Goal: Information Seeking & Learning: Learn about a topic

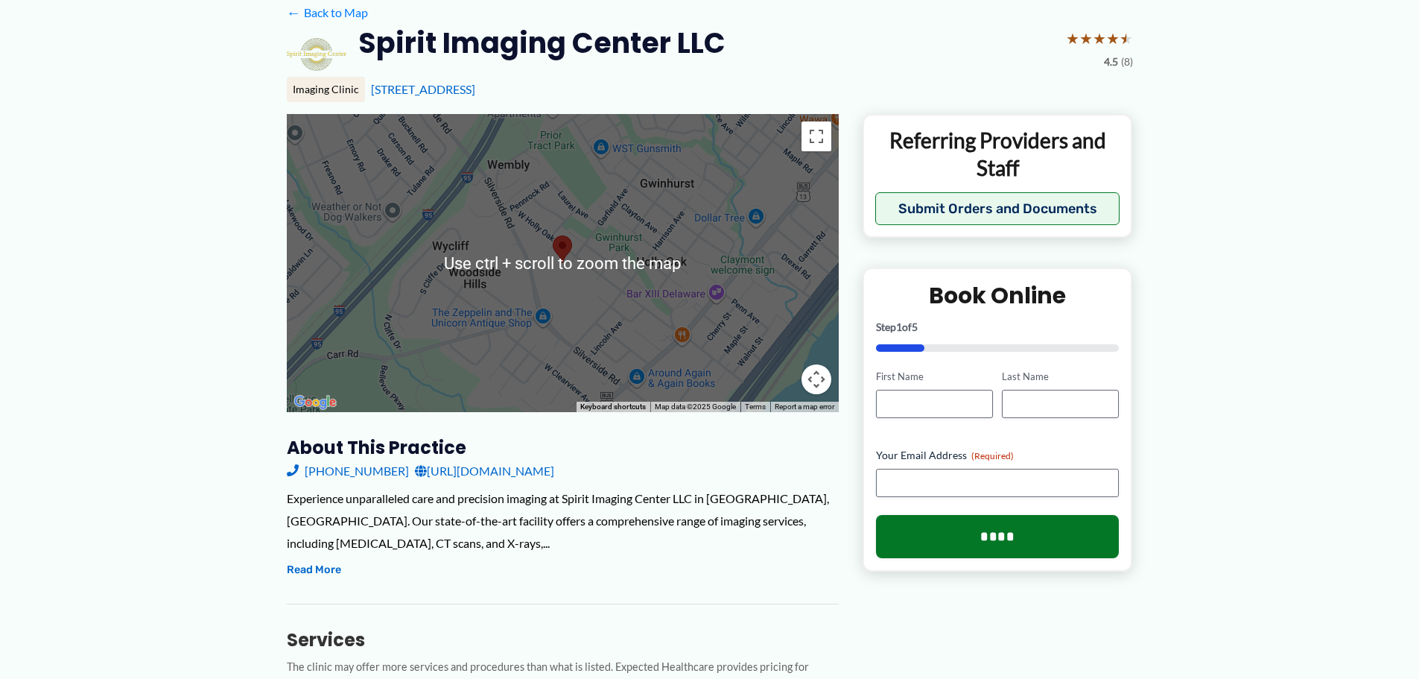
scroll to position [149, 0]
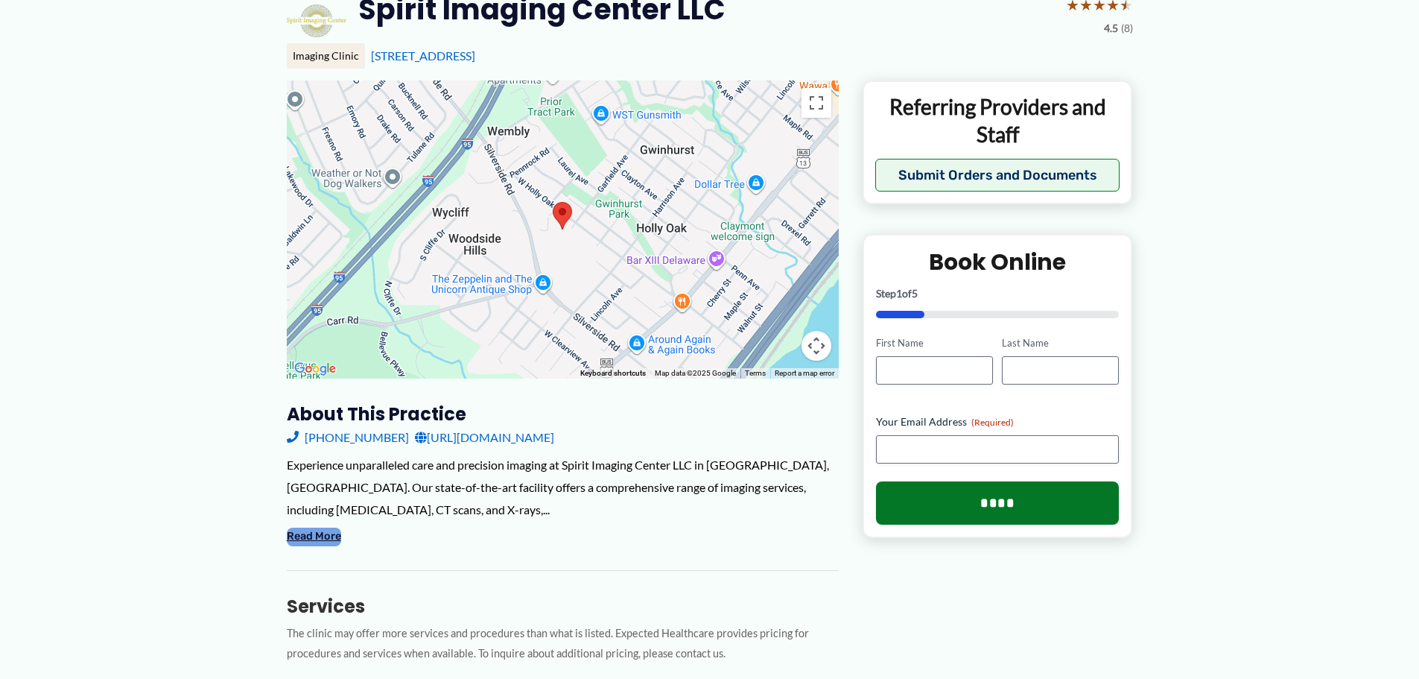
click at [315, 538] on button "Read More" at bounding box center [314, 536] width 54 height 18
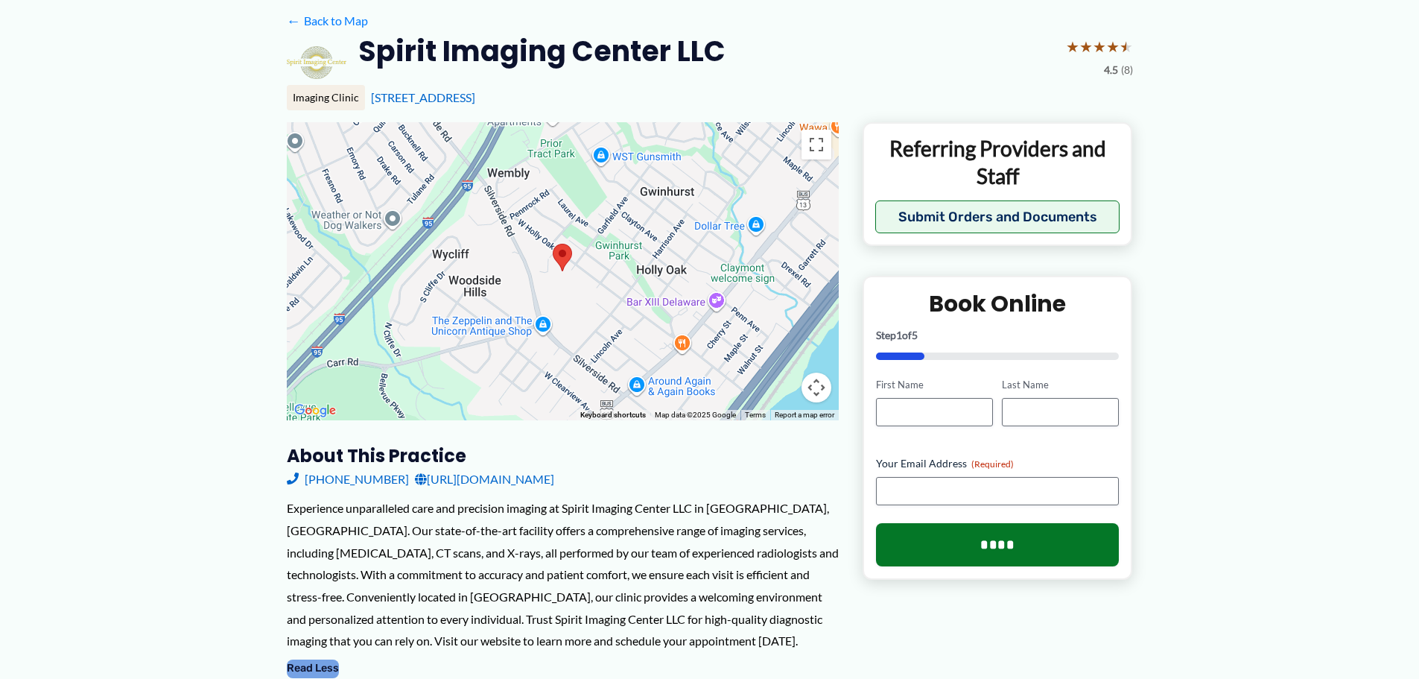
scroll to position [98, 0]
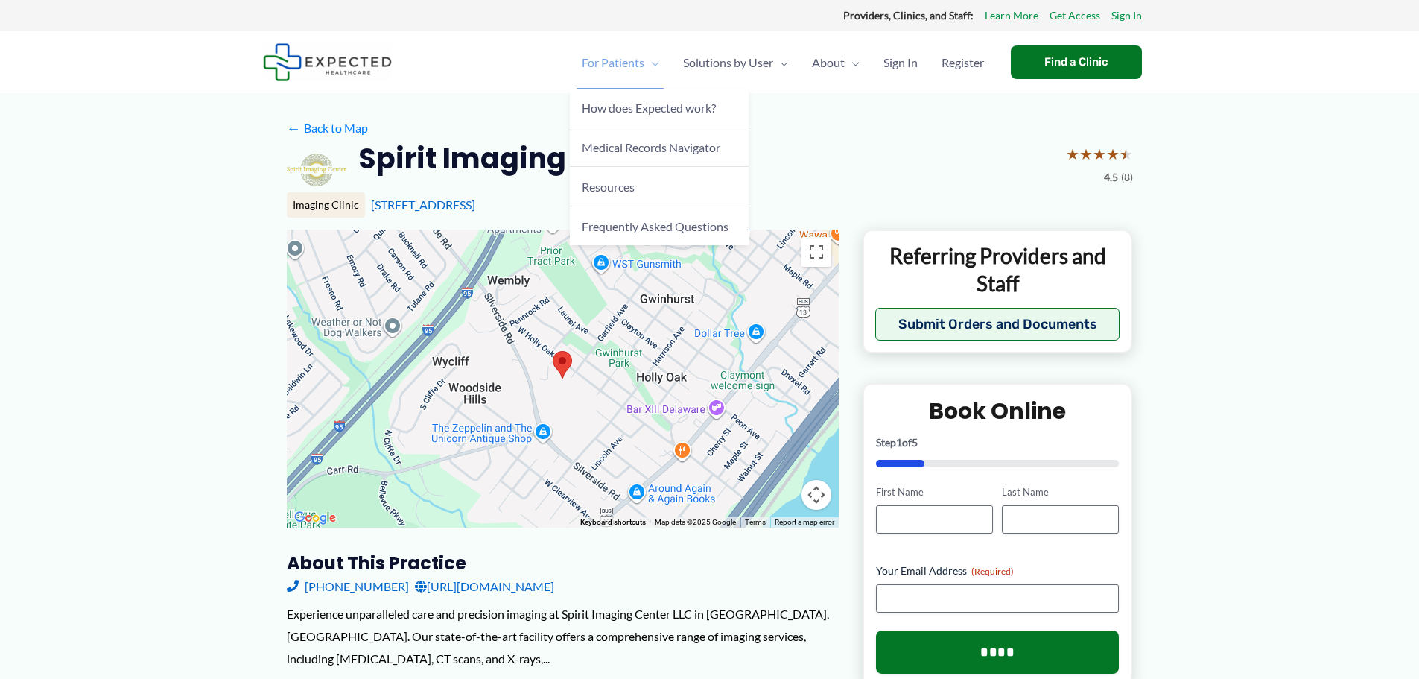
click at [609, 54] on span "For Patients" at bounding box center [613, 62] width 63 height 52
click at [638, 238] on link "Frequently Asked Questions" at bounding box center [659, 225] width 179 height 39
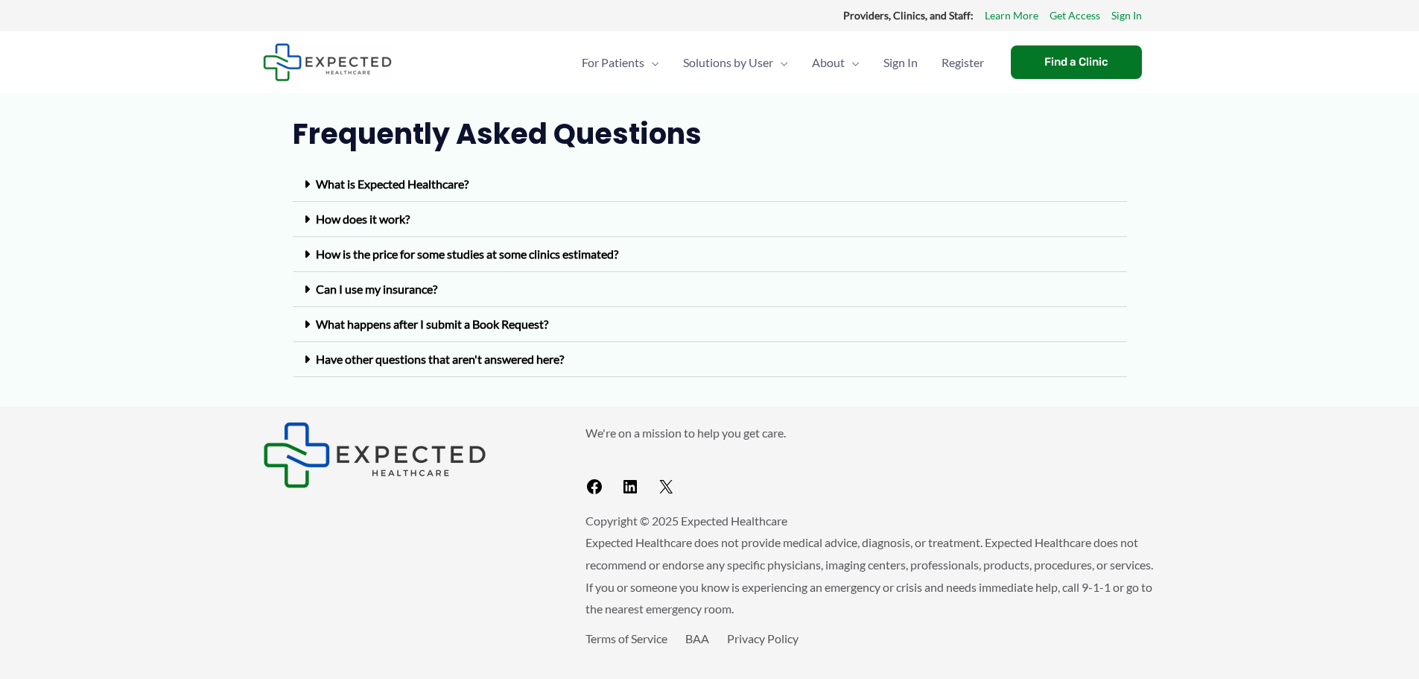
click at [416, 184] on link "What is Expected Healthcare?" at bounding box center [392, 184] width 153 height 14
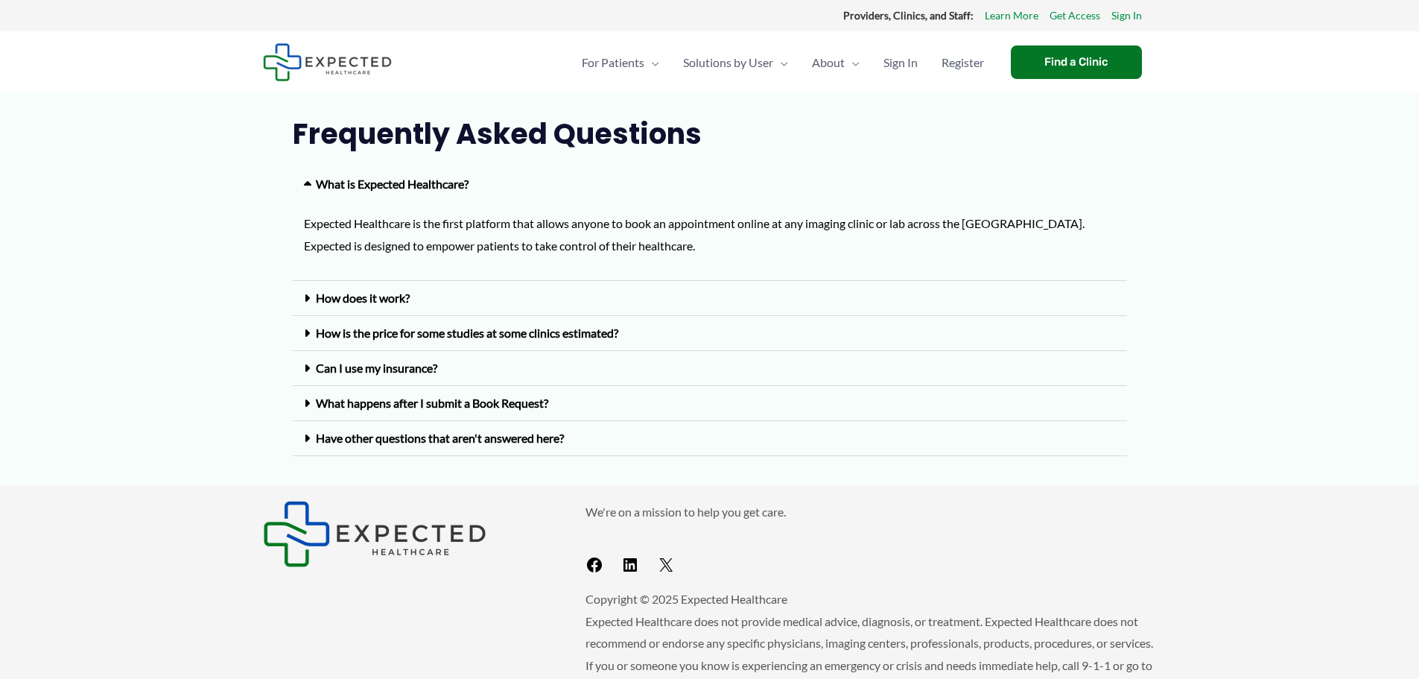
click at [432, 288] on div "How does it work?" at bounding box center [710, 298] width 834 height 35
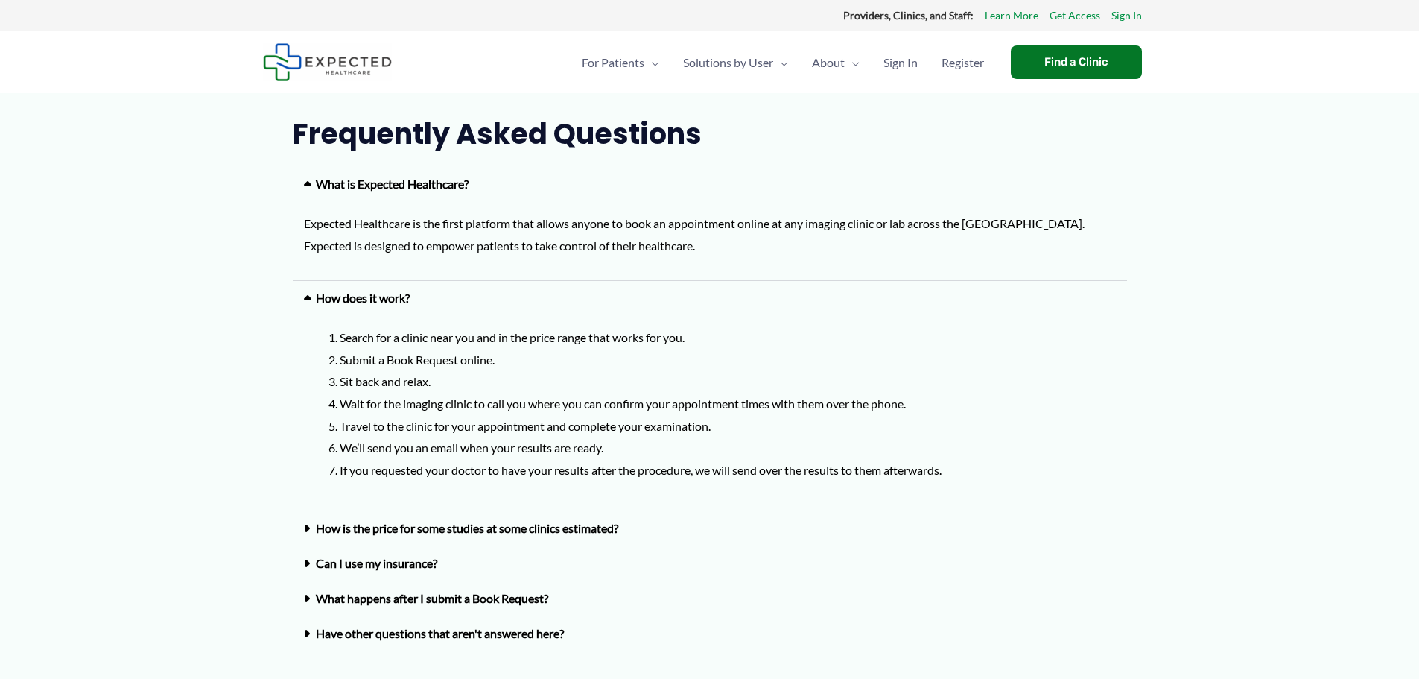
scroll to position [74, 0]
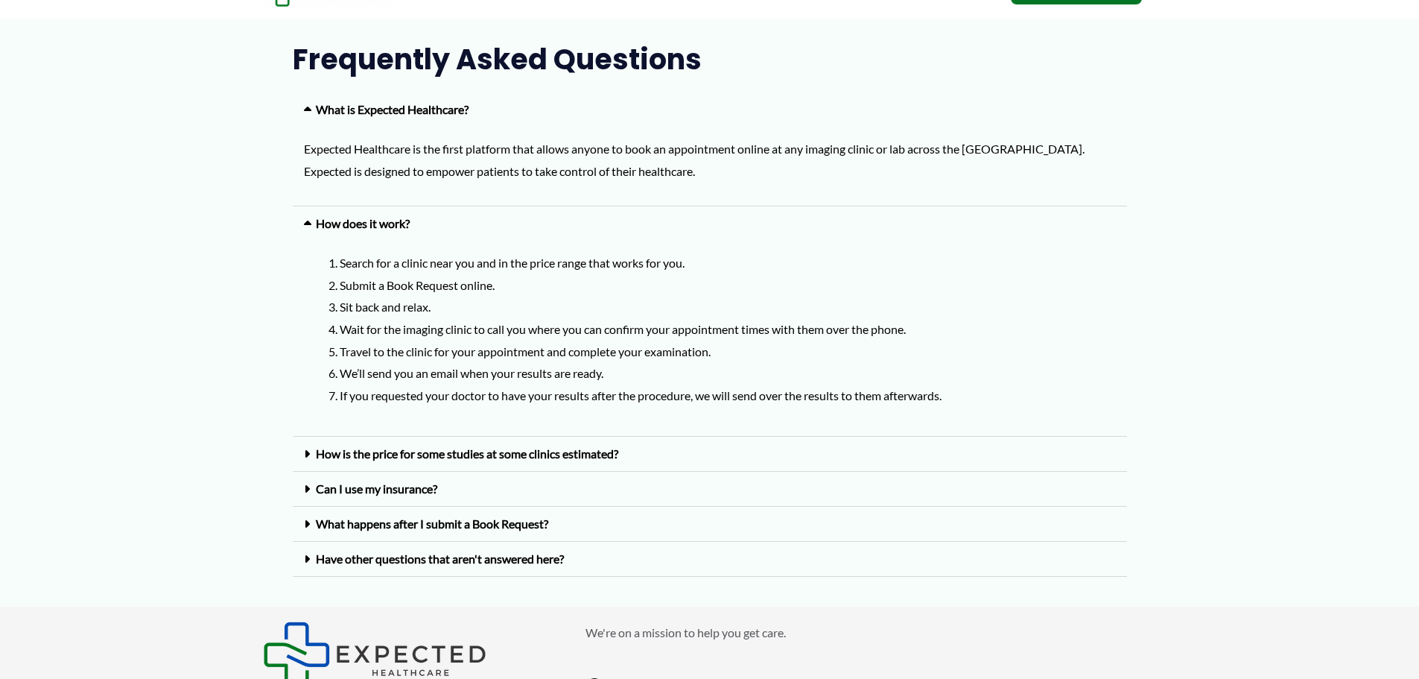
click at [580, 455] on link "How is the price for some studies at some clinics estimated?" at bounding box center [467, 453] width 302 height 14
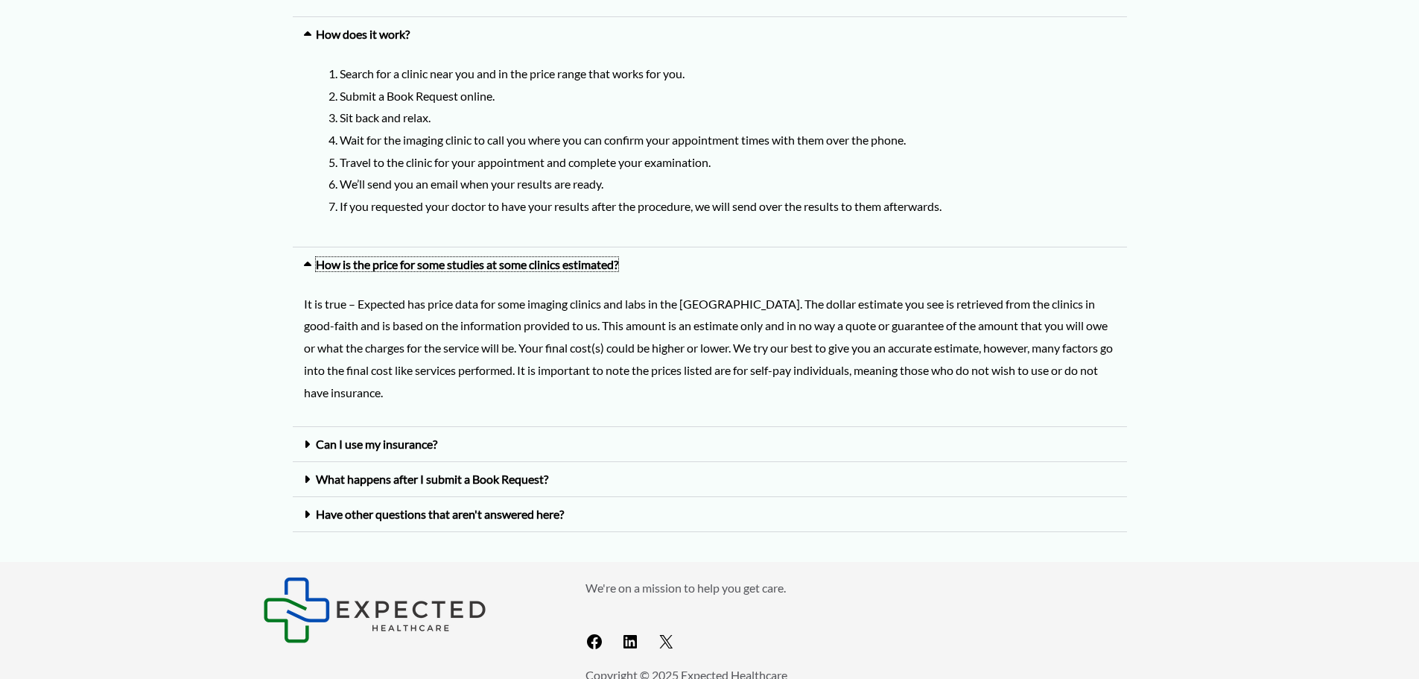
scroll to position [298, 0]
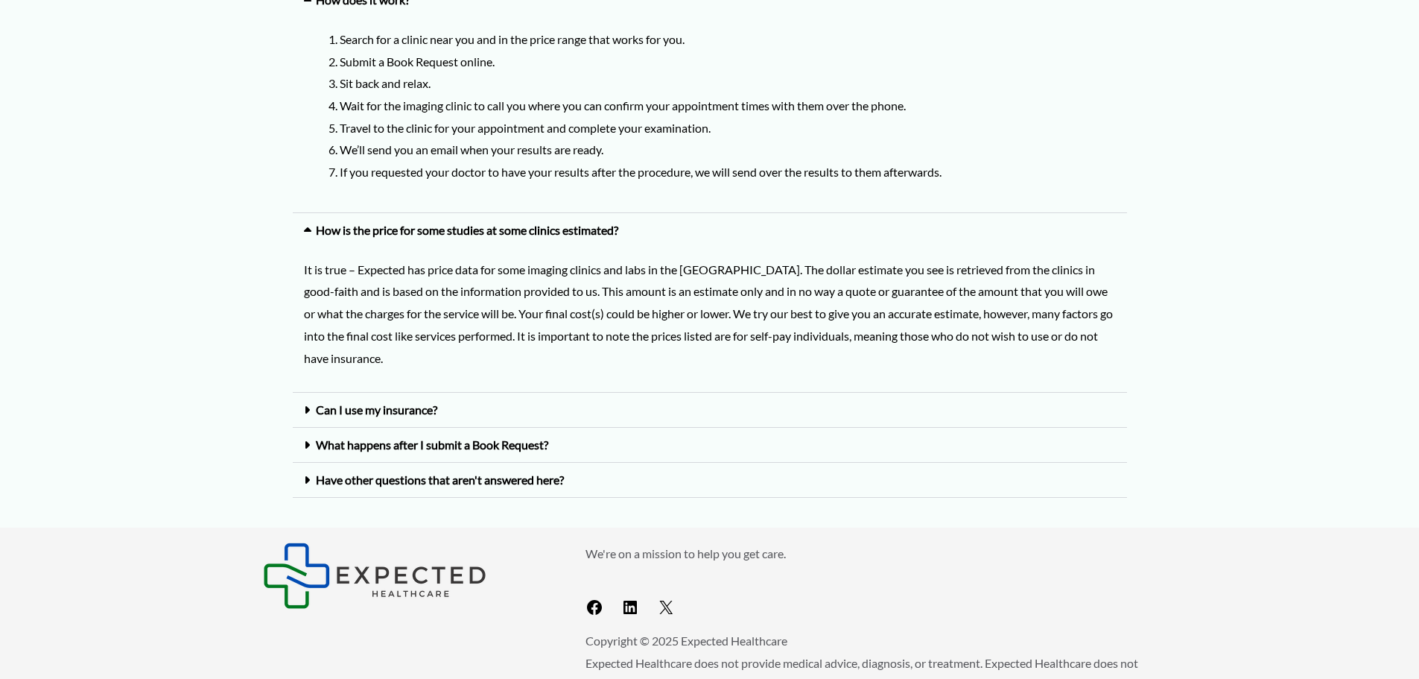
click at [420, 411] on link "Can I use my insurance?" at bounding box center [376, 409] width 121 height 14
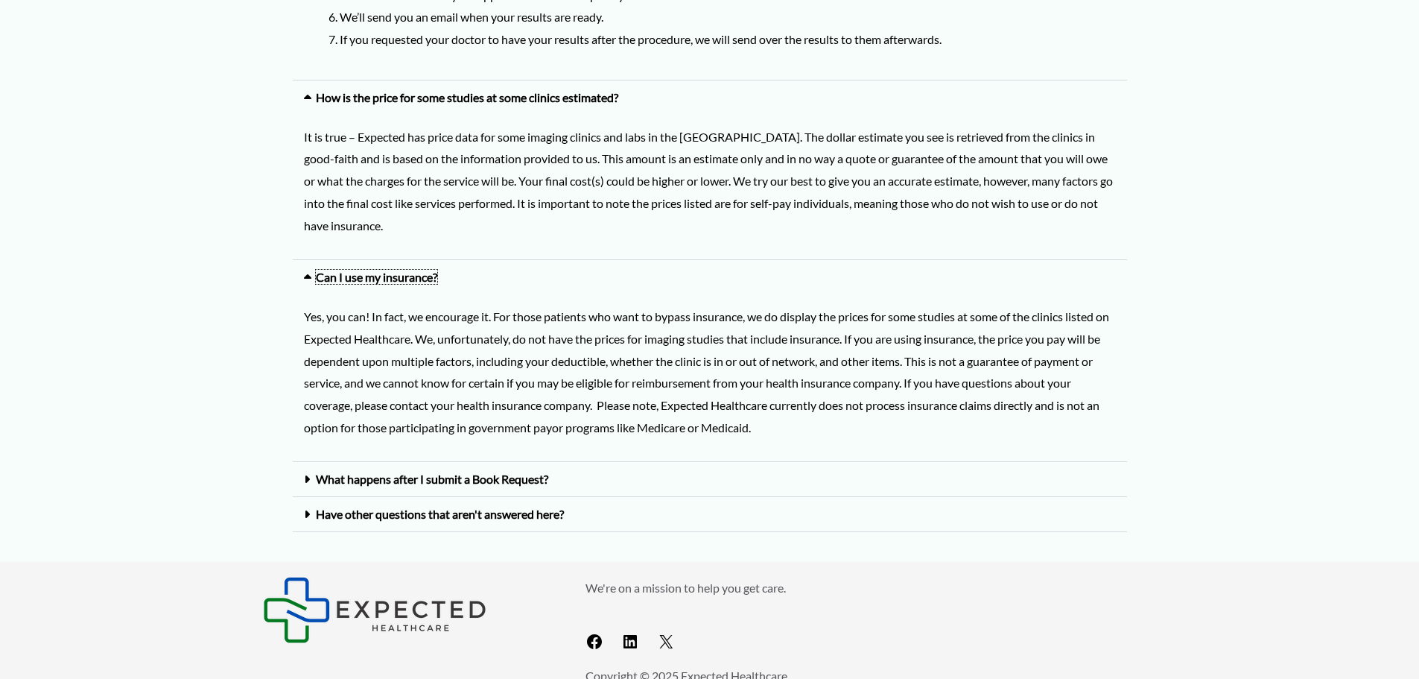
scroll to position [447, 0]
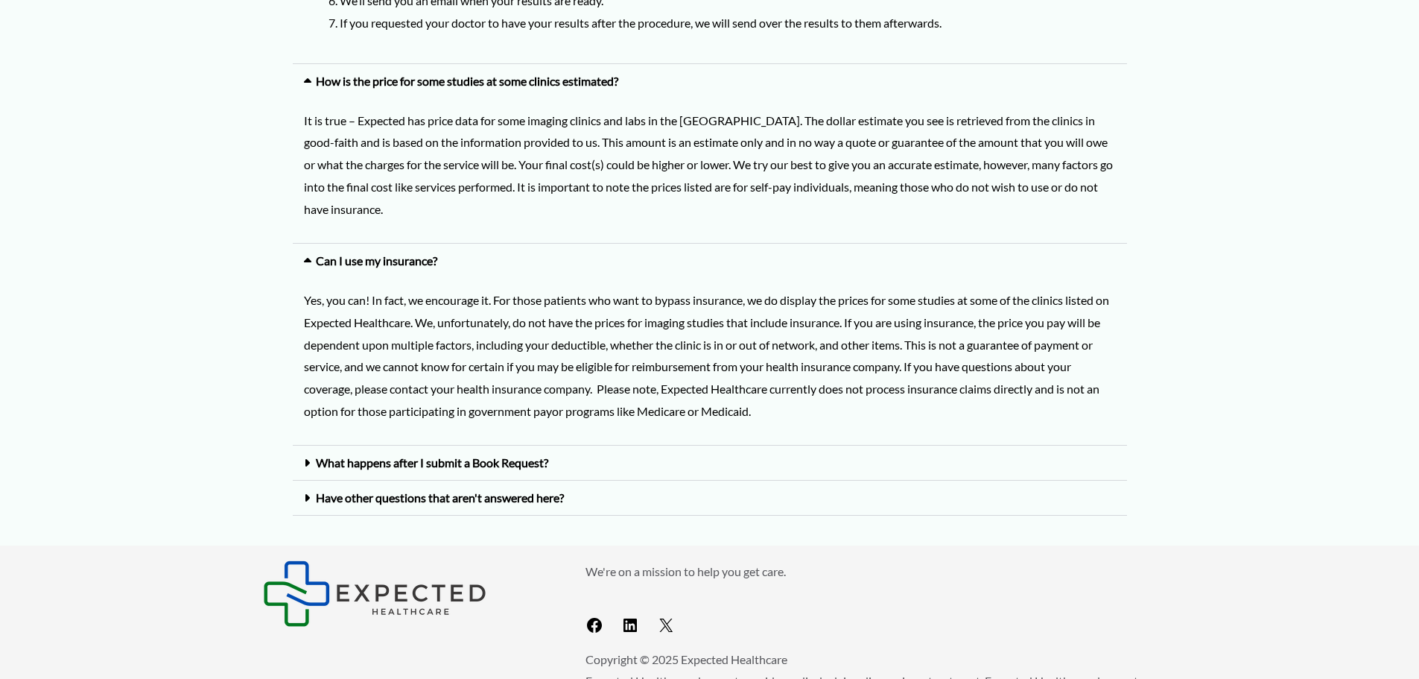
click at [488, 503] on link "Have other questions that aren't answered here?" at bounding box center [440, 497] width 248 height 14
